Goal: Task Accomplishment & Management: Manage account settings

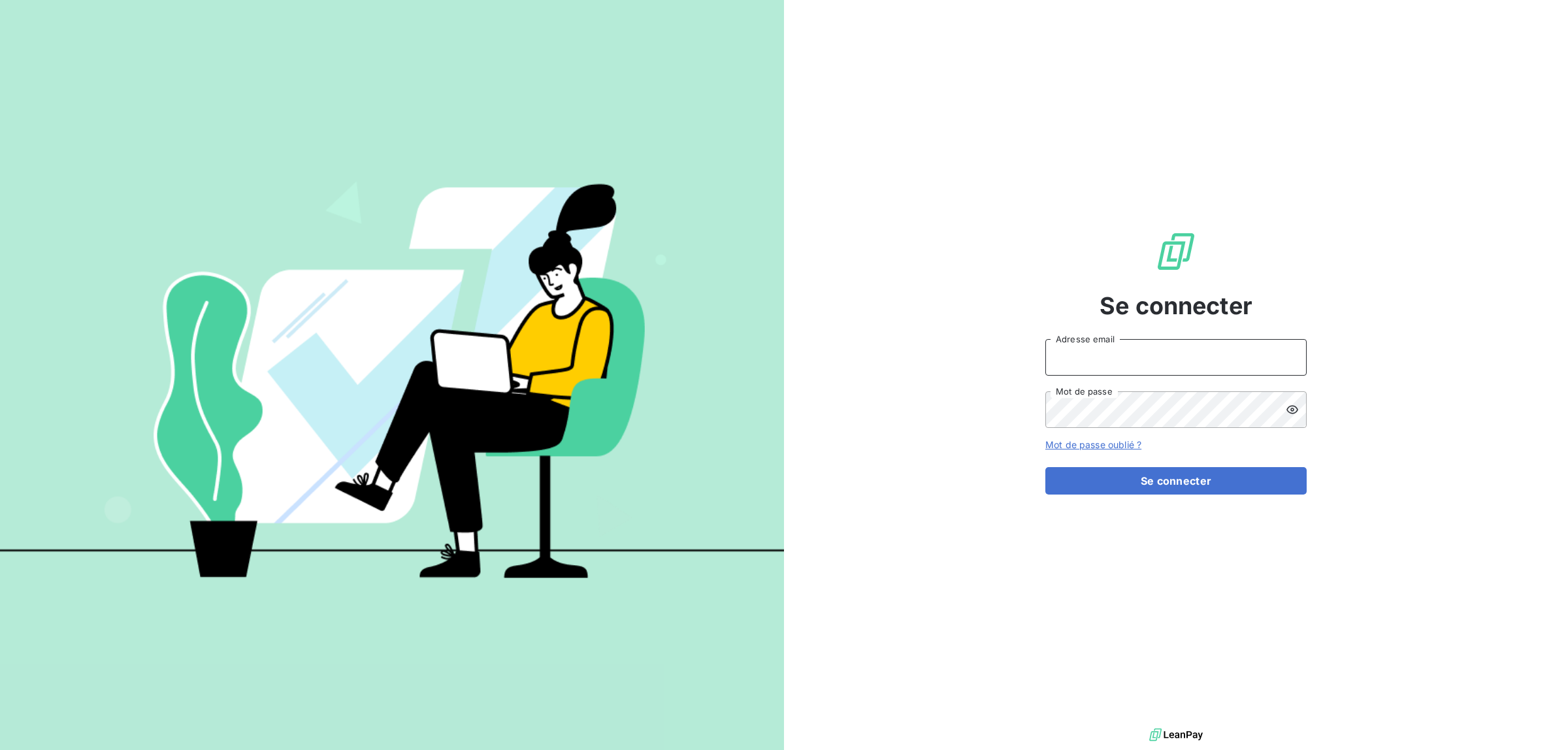
click at [1117, 361] on input "Adresse email" at bounding box center [1175, 357] width 261 height 37
type input "[EMAIL_ADDRESS][DOMAIN_NAME]"
click at [1045, 467] on button "Se connecter" at bounding box center [1175, 481] width 261 height 27
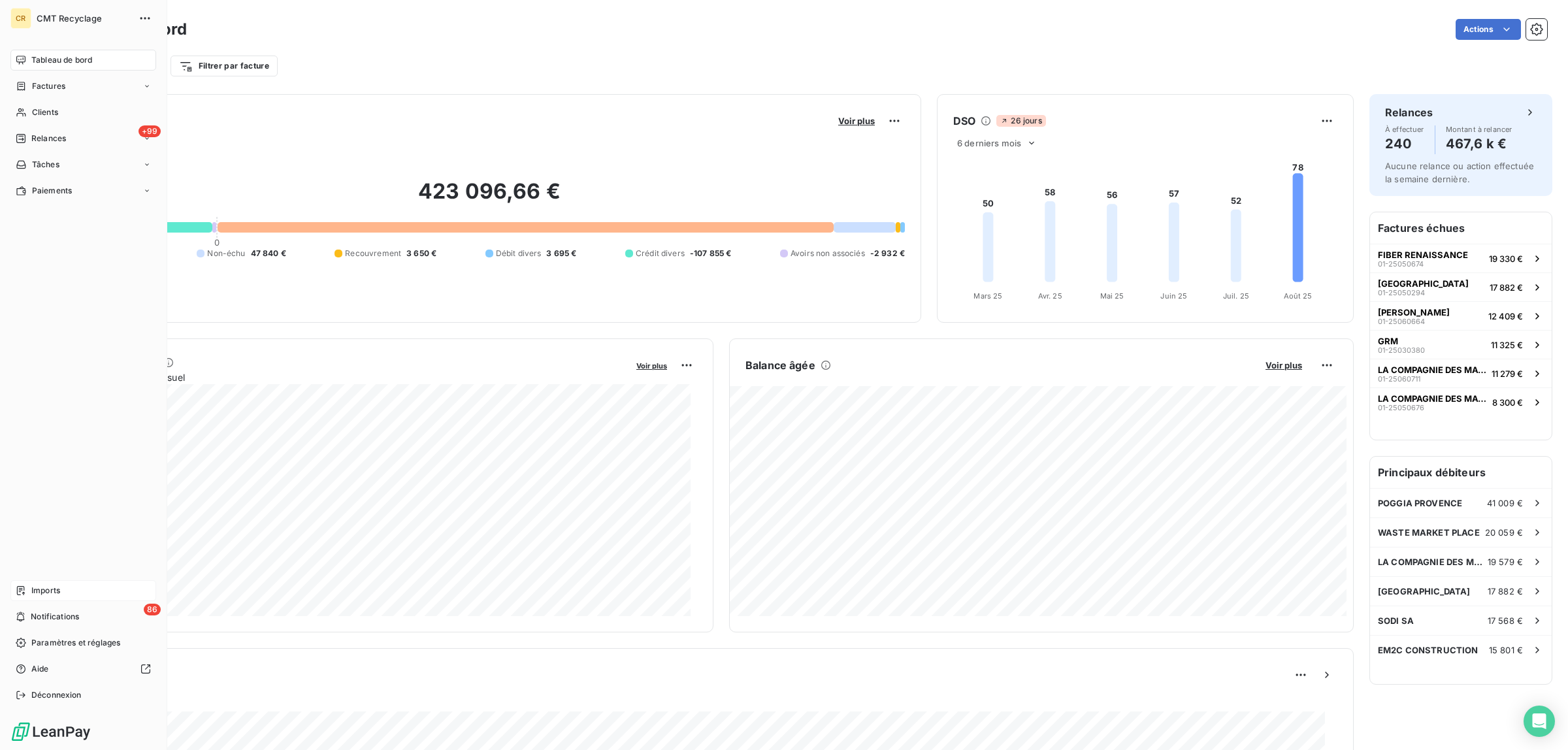
click at [50, 593] on span "Imports" at bounding box center [45, 590] width 28 height 12
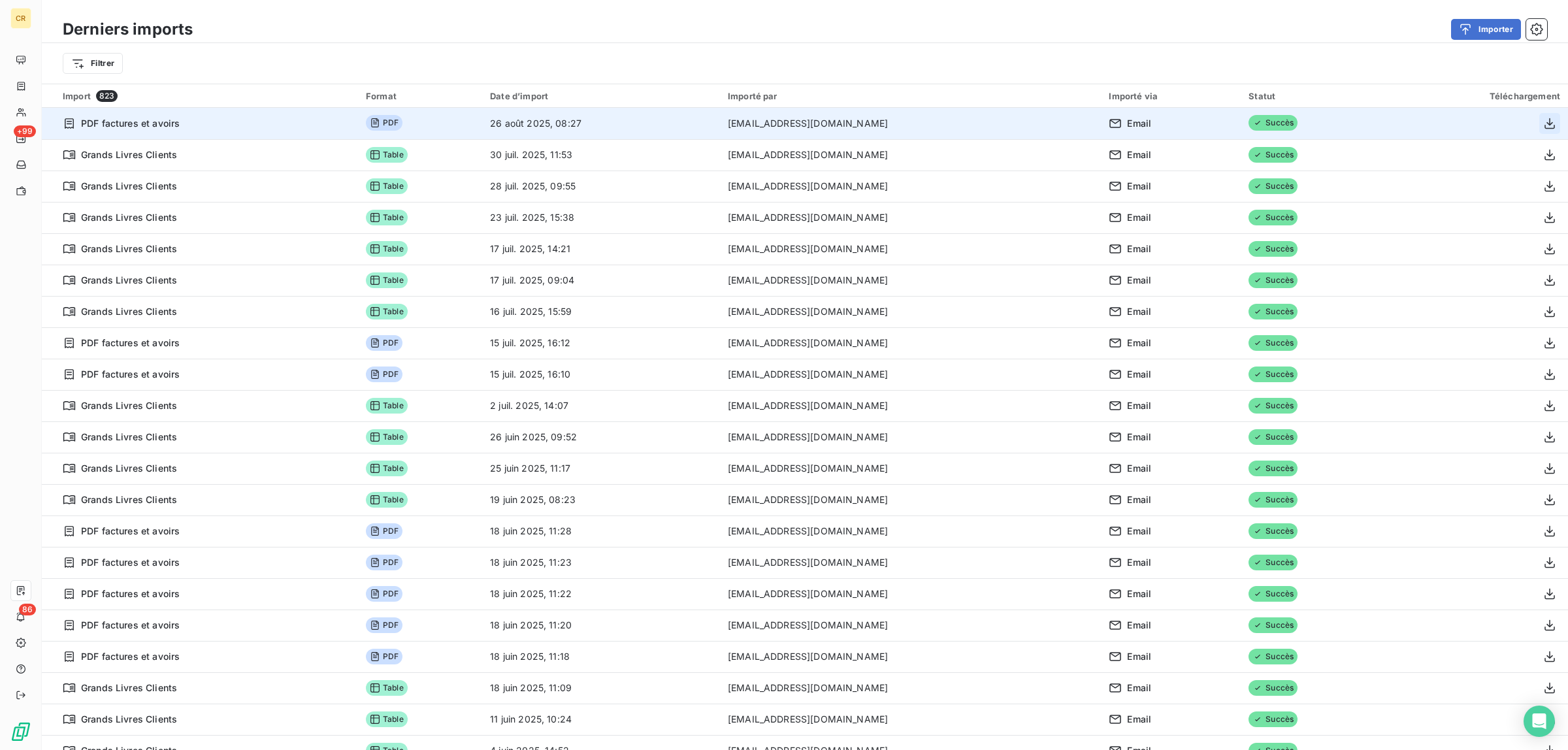
click at [1543, 125] on icon "button" at bounding box center [1549, 123] width 13 height 13
